Goal: Transaction & Acquisition: Download file/media

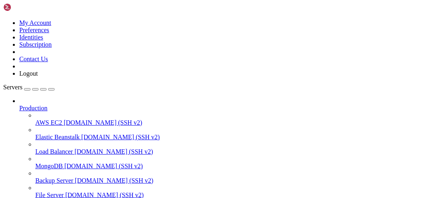
scroll to position [126, 0]
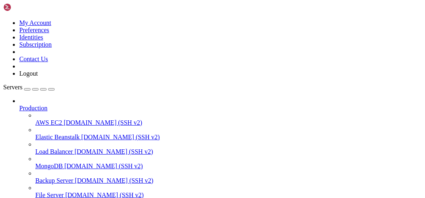
type input "/root/ddpm/src_codes/checkpoints"
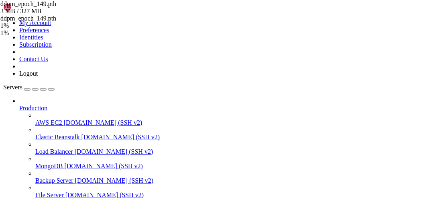
scroll to position [0, 0]
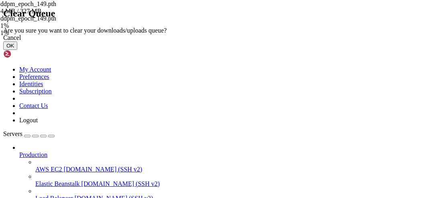
click at [17, 50] on button "OK" at bounding box center [10, 45] width 14 height 8
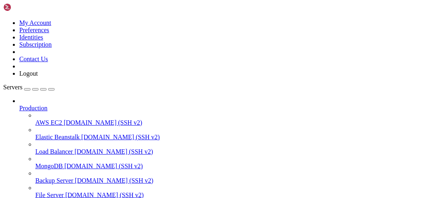
type input "/root/ddpm/src_codes/checkpoints"
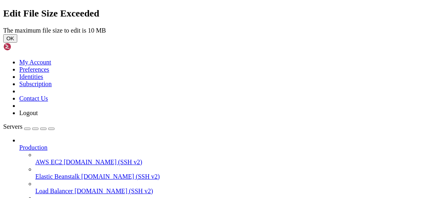
click at [293, 43] on div "OK" at bounding box center [212, 38] width 419 height 8
click at [17, 43] on button "OK" at bounding box center [10, 38] width 14 height 8
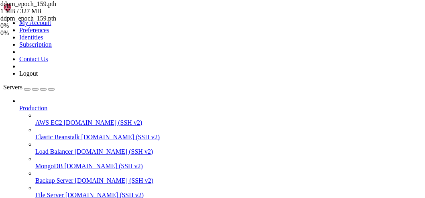
drag, startPoint x: 344, startPoint y: 77, endPoint x: 286, endPoint y: 82, distance: 58.4
click at [139, 22] on div "Pending" at bounding box center [69, 18] width 139 height 7
